Goal: Check status: Check status

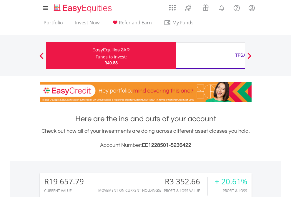
scroll to position [56, 92]
click at [96, 56] on div "Funds to invest:" at bounding box center [111, 57] width 31 height 6
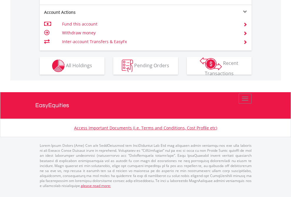
scroll to position [599, 0]
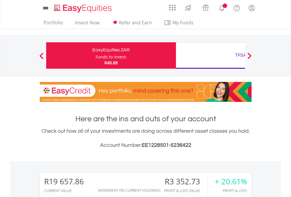
scroll to position [56, 92]
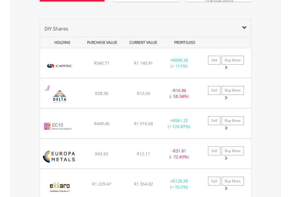
scroll to position [701, 0]
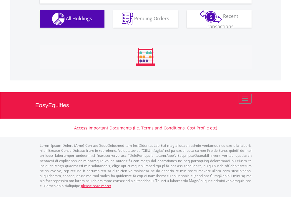
scroll to position [56, 92]
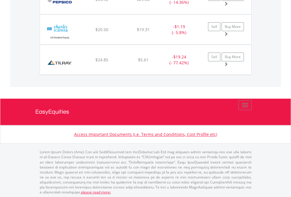
scroll to position [56, 92]
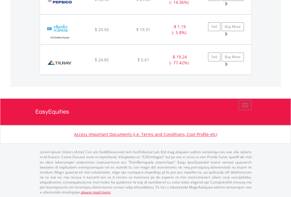
scroll to position [56, 92]
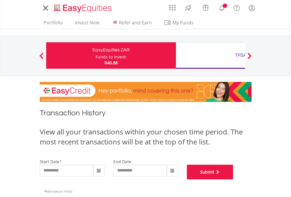
click at [233, 180] on button "Submit" at bounding box center [210, 172] width 46 height 15
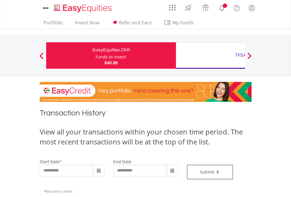
click at [210, 56] on div "TFSA" at bounding box center [240, 55] width 123 height 8
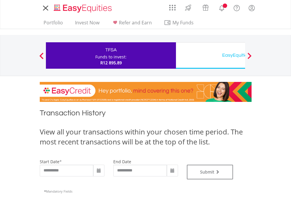
type input "**********"
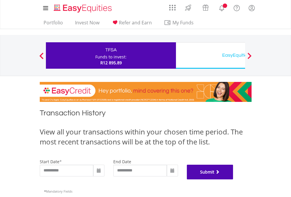
click at [233, 180] on button "Submit" at bounding box center [210, 172] width 46 height 15
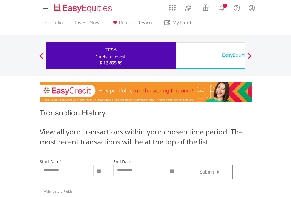
click at [210, 56] on div "EasyEquities USD" at bounding box center [240, 55] width 123 height 8
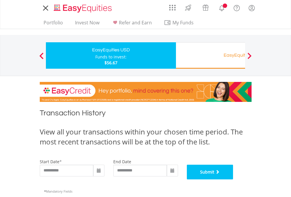
click at [233, 180] on button "Submit" at bounding box center [210, 172] width 46 height 15
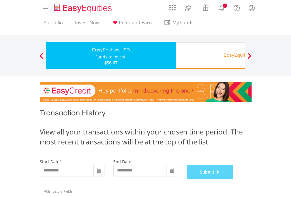
scroll to position [239, 0]
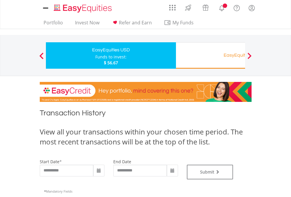
click at [95, 56] on div "Funds to invest:" at bounding box center [110, 57] width 31 height 6
type input "**********"
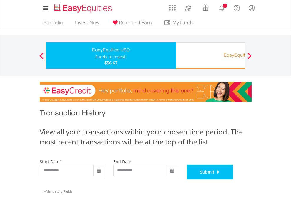
click at [233, 180] on button "Submit" at bounding box center [210, 172] width 46 height 15
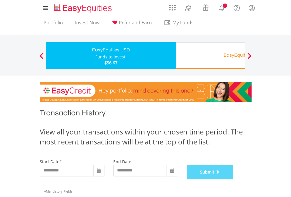
scroll to position [239, 0]
